Goal: Check status

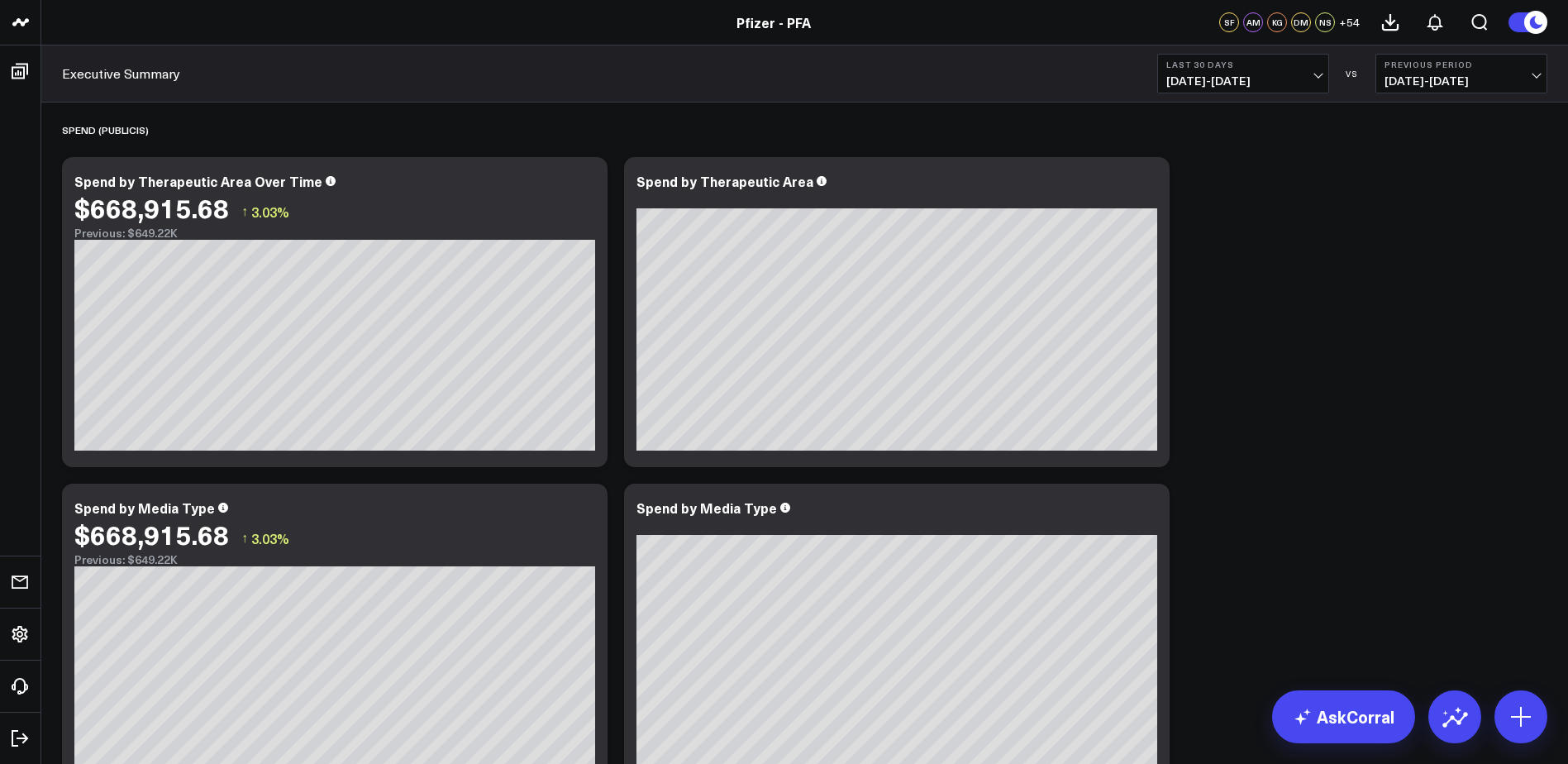
click at [1242, 75] on span "[DATE] - [DATE]" at bounding box center [1243, 81] width 153 height 13
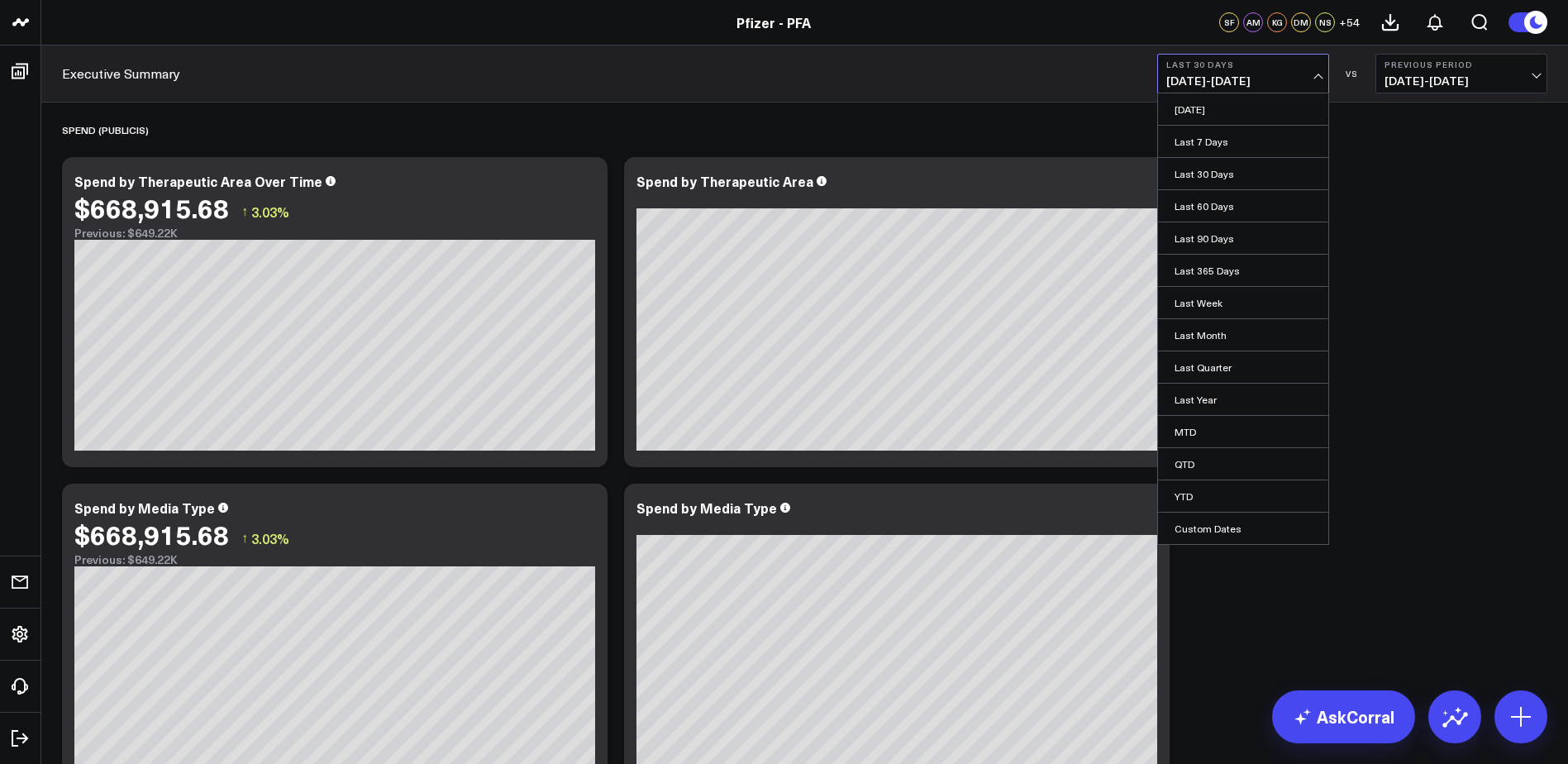
click at [1443, 88] on span "[DATE] - [DATE]" at bounding box center [1462, 81] width 153 height 13
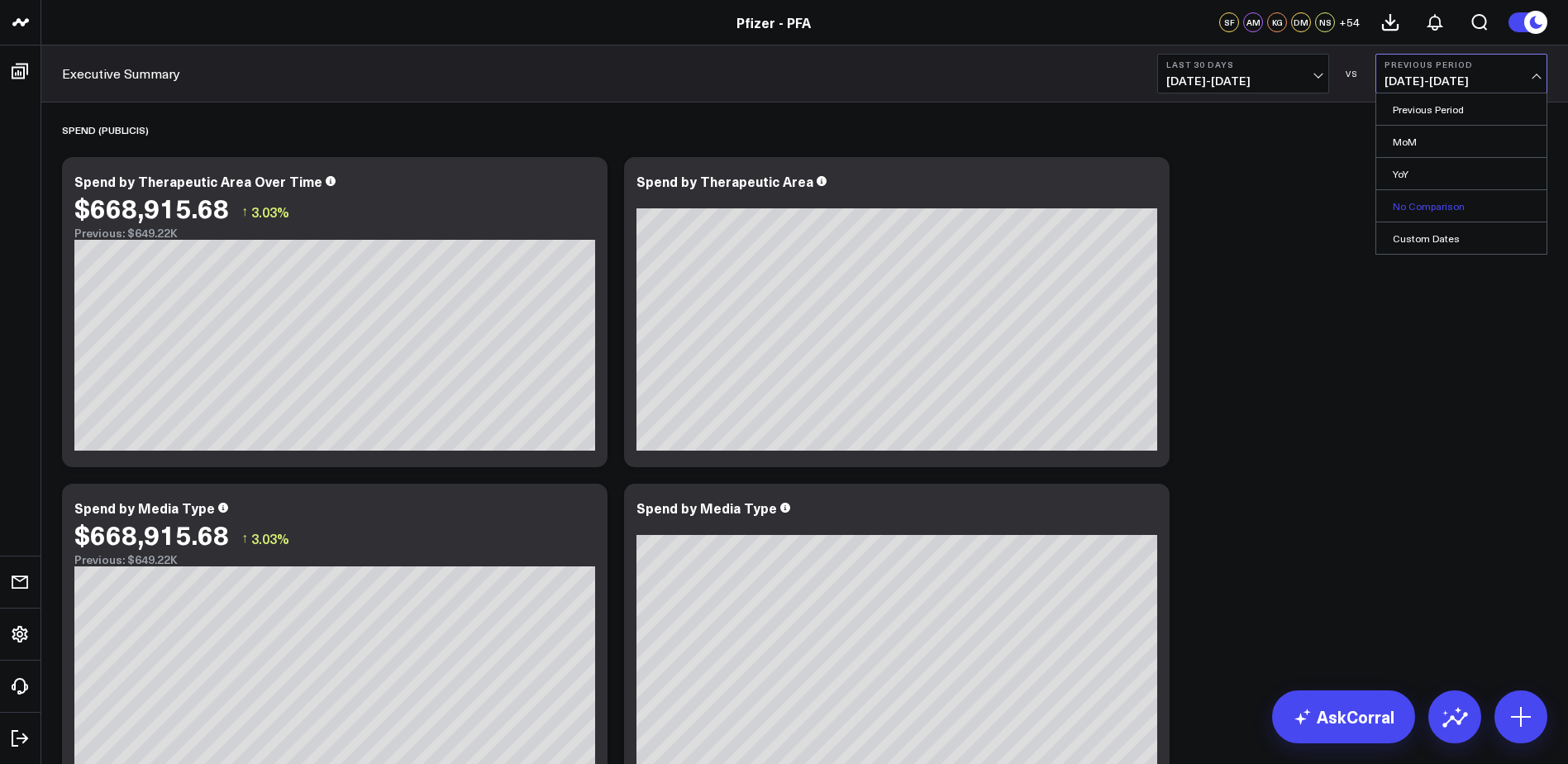
click at [1422, 208] on link "No Comparison" at bounding box center [1462, 206] width 170 height 31
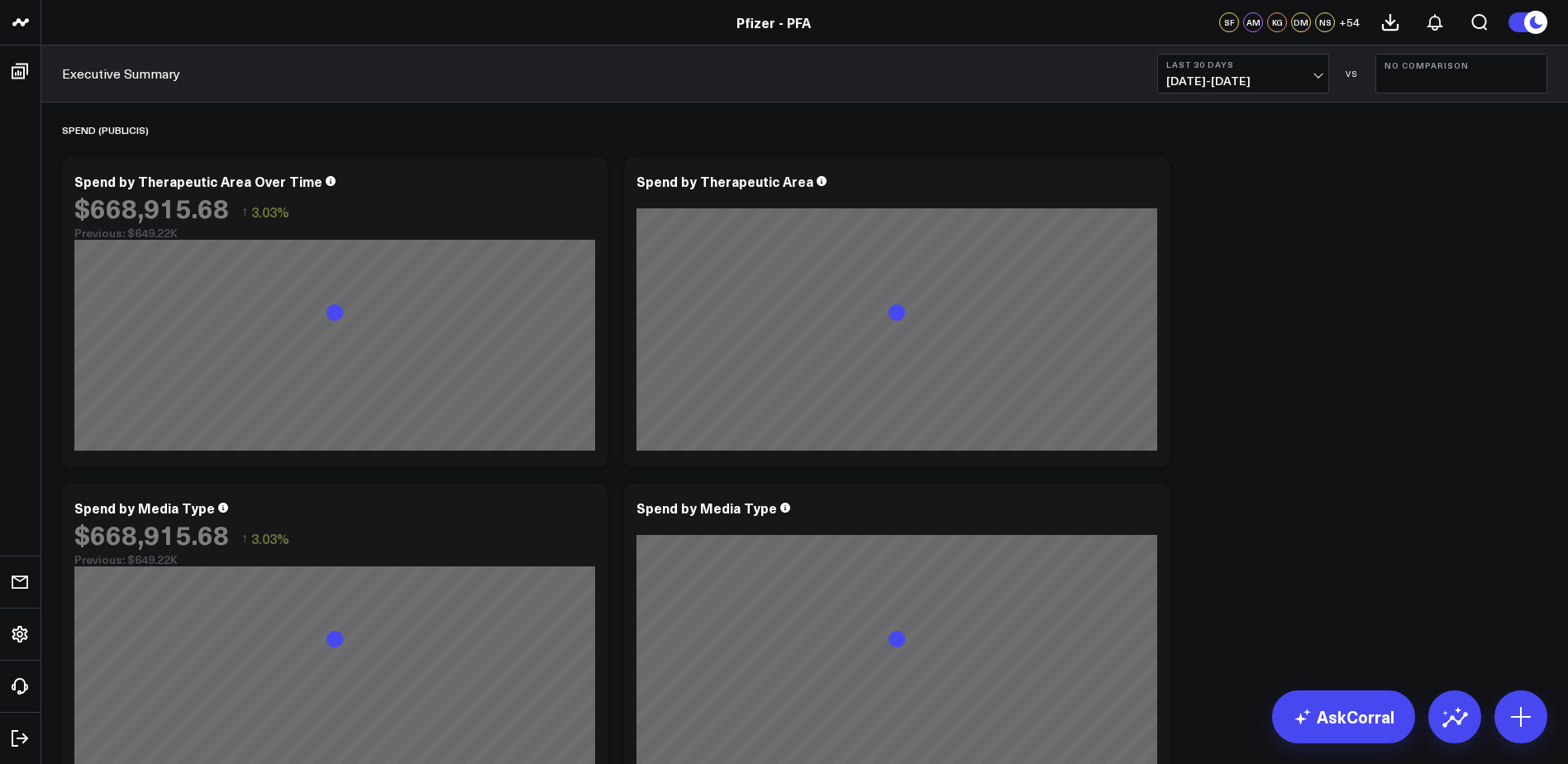
click at [1270, 79] on span "[DATE] - [DATE]" at bounding box center [1243, 81] width 153 height 13
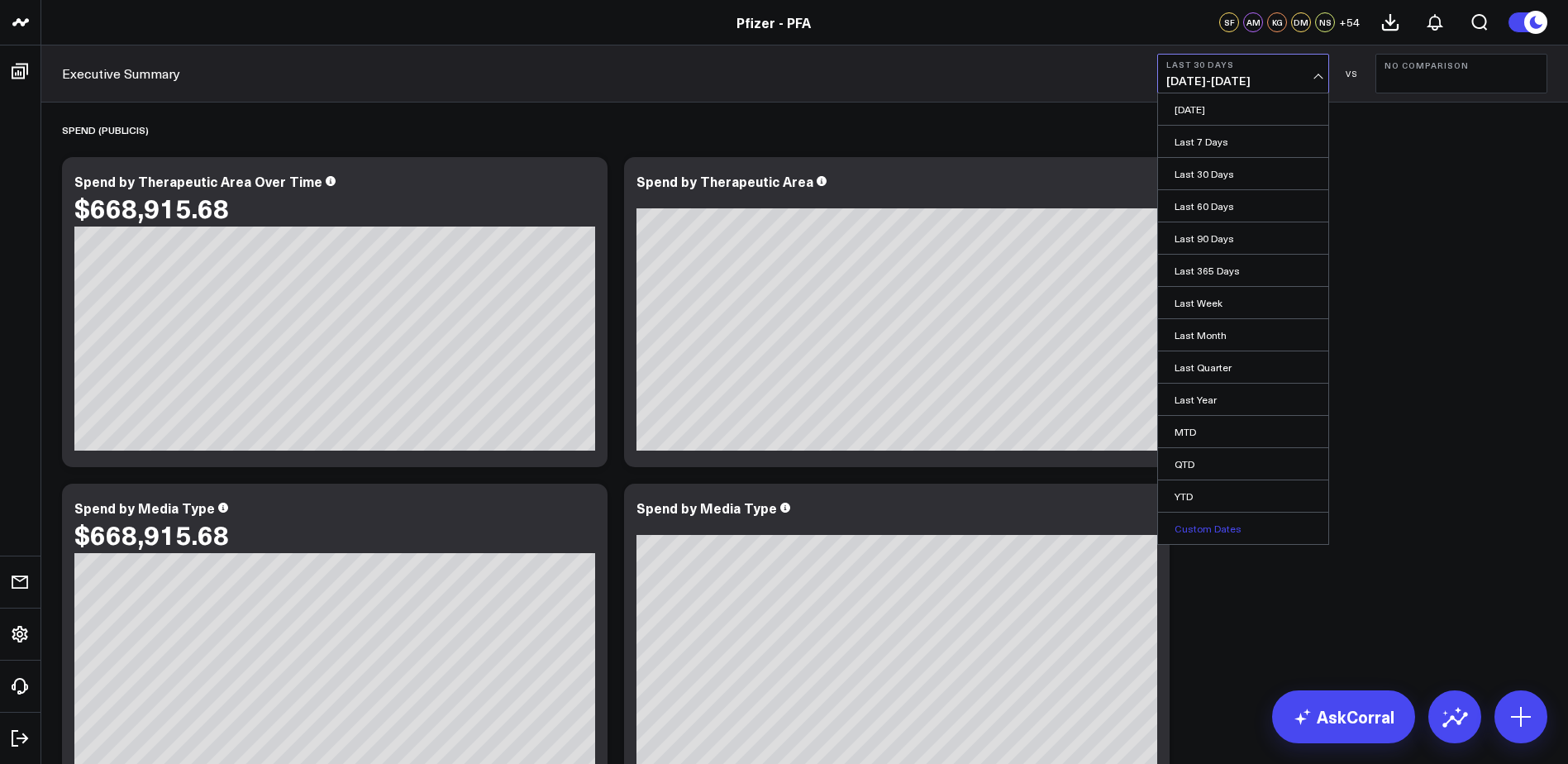
click at [1208, 516] on link "Custom Dates" at bounding box center [1243, 528] width 170 height 31
select select "9"
select select "2025"
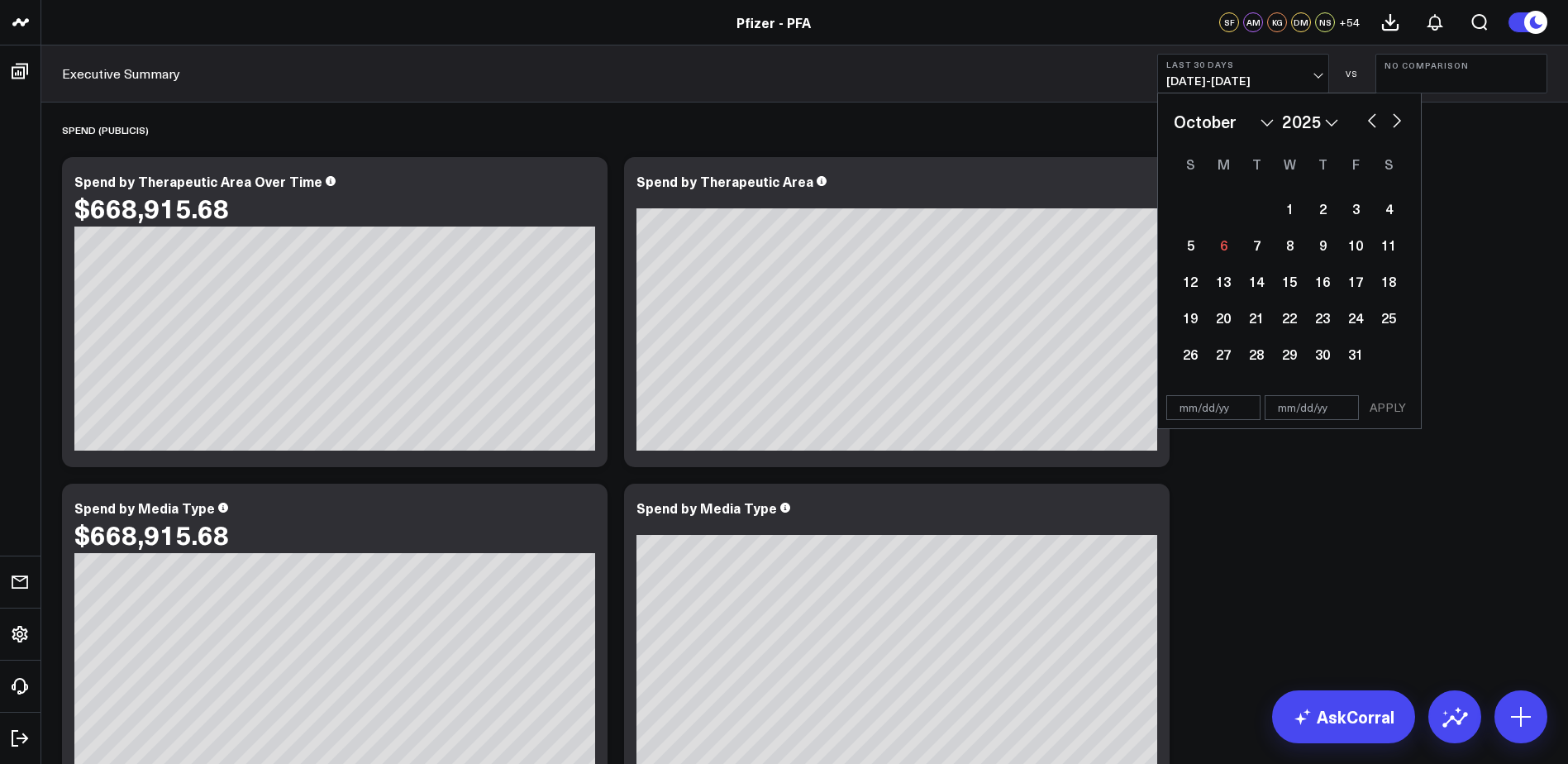
click at [1265, 115] on select "January February March April May June July August September October November De…" at bounding box center [1223, 121] width 100 height 25
select select "7"
select select "2025"
click at [1353, 204] on div "1" at bounding box center [1355, 209] width 33 height 33
type input "[DATE]"
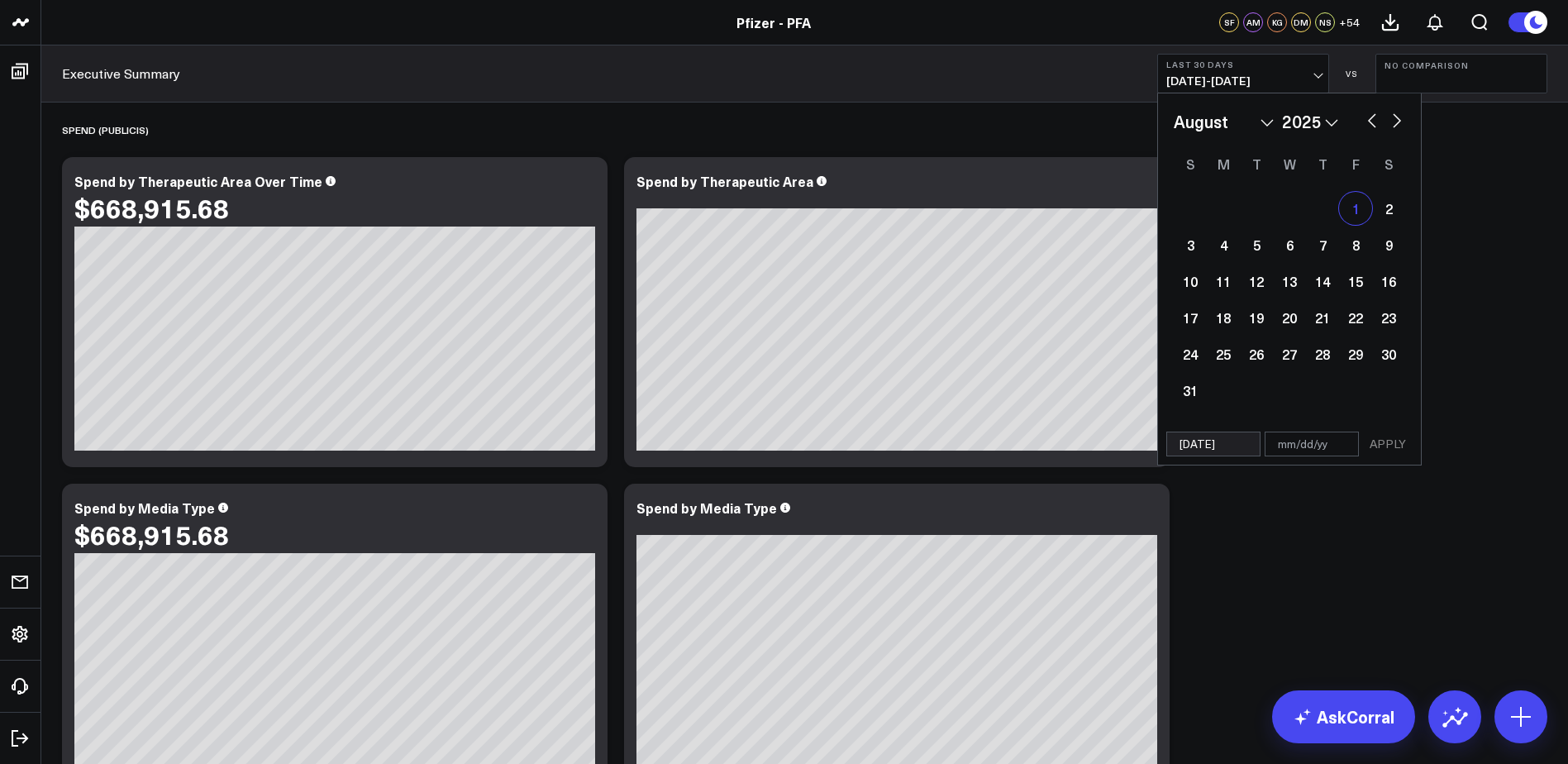
select select "7"
select select "2025"
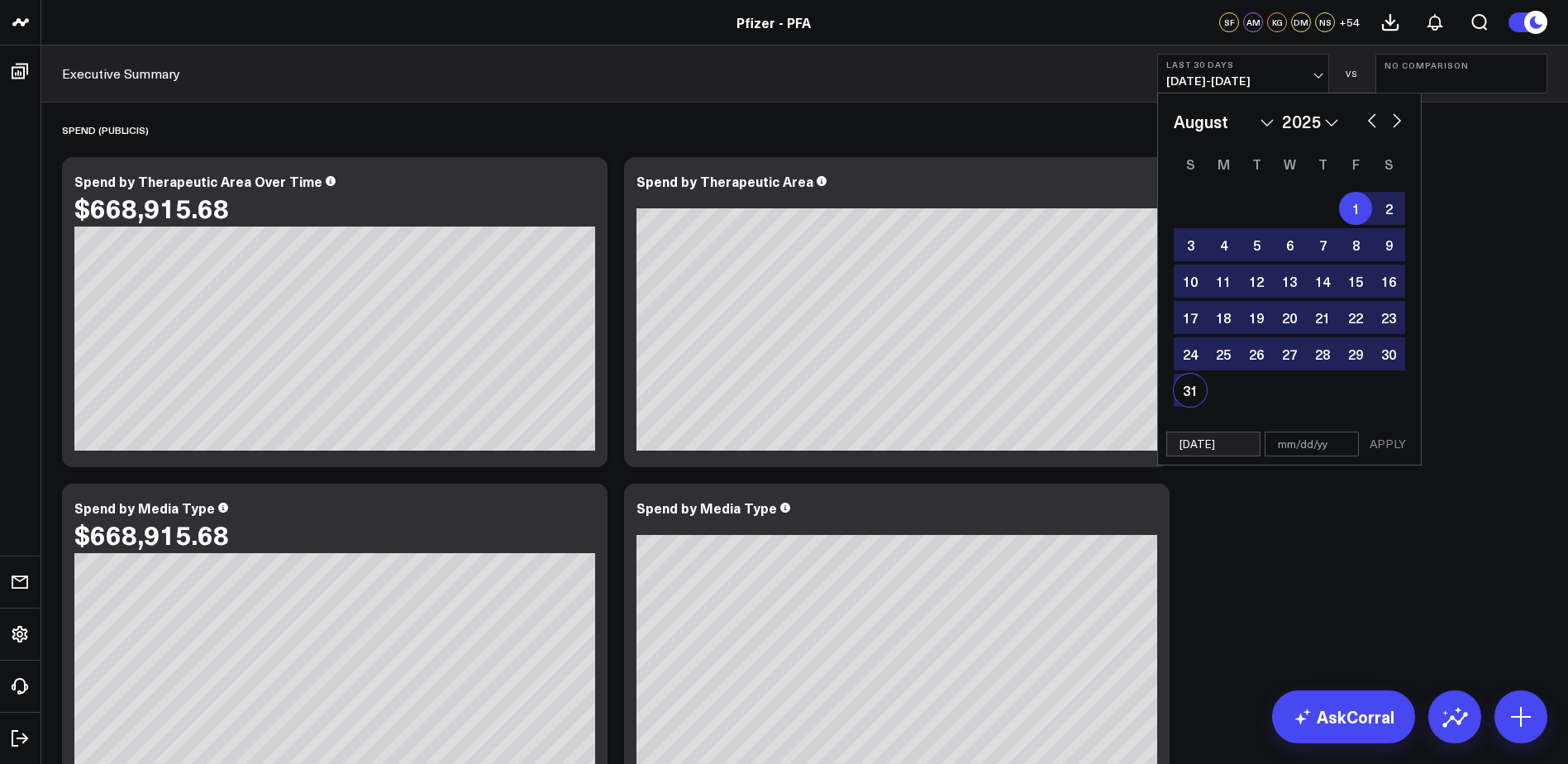
click at [1194, 390] on div "31" at bounding box center [1190, 390] width 33 height 33
type input "[DATE]"
select select "7"
select select "2025"
click at [1390, 443] on button "APPLY" at bounding box center [1388, 443] width 50 height 25
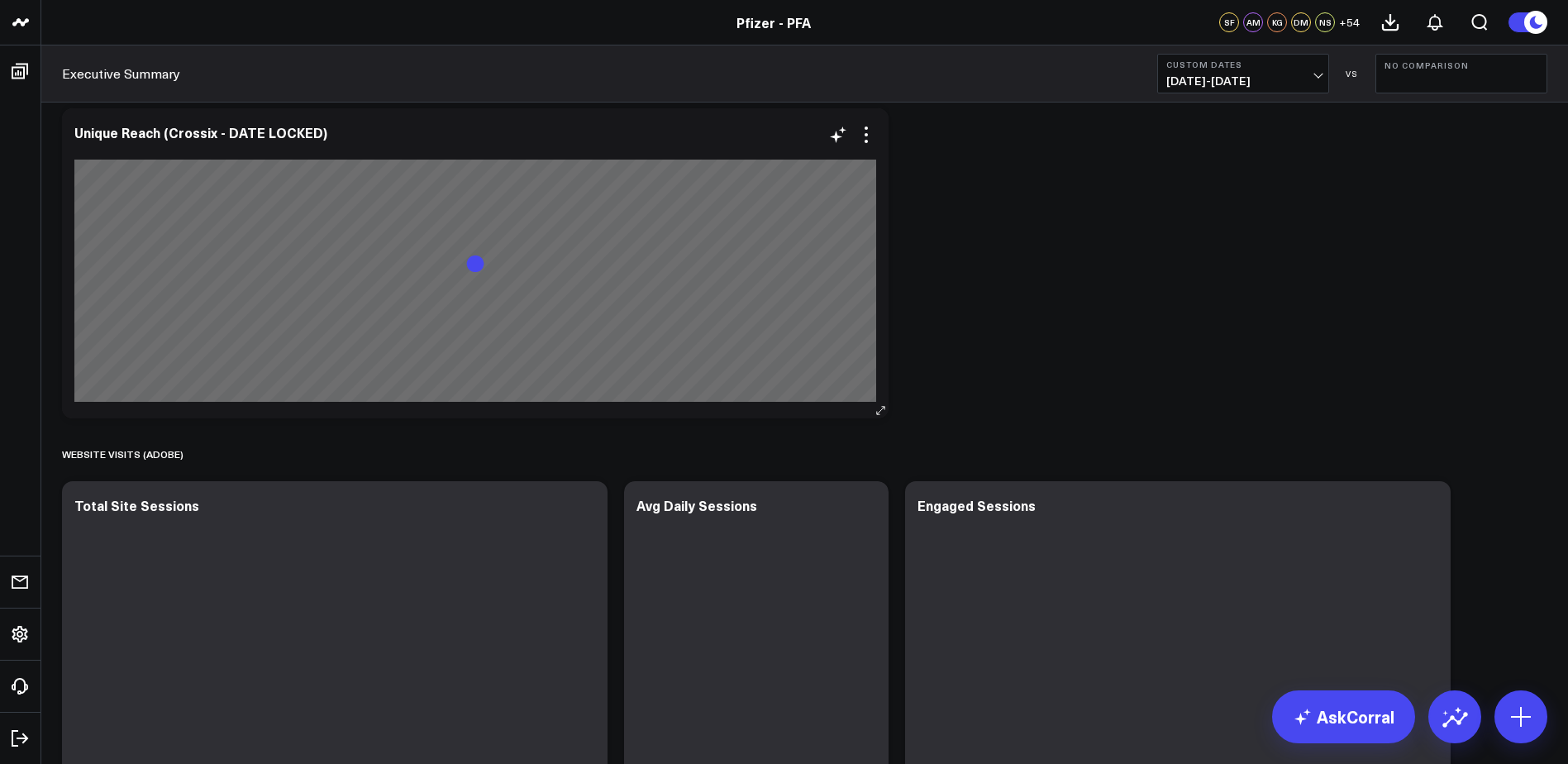
scroll to position [1306, 0]
